Goal: Navigation & Orientation: Find specific page/section

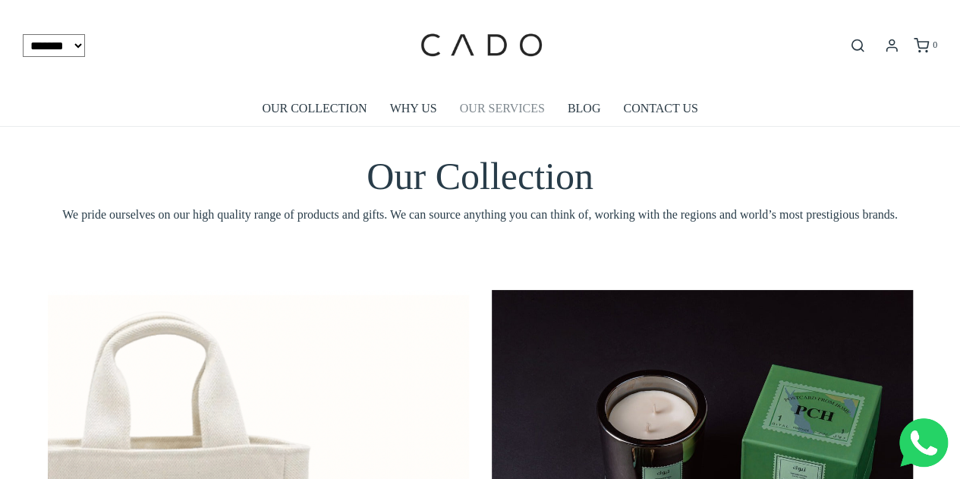
click at [480, 105] on link "OUR SERVICES" at bounding box center [502, 108] width 85 height 35
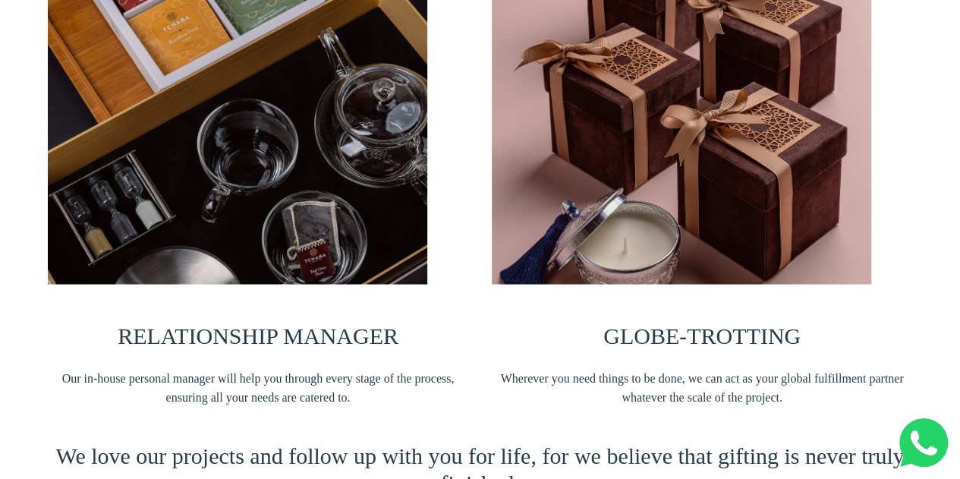
scroll to position [1366, 0]
